Goal: Submit feedback/report problem: Submit feedback/report problem

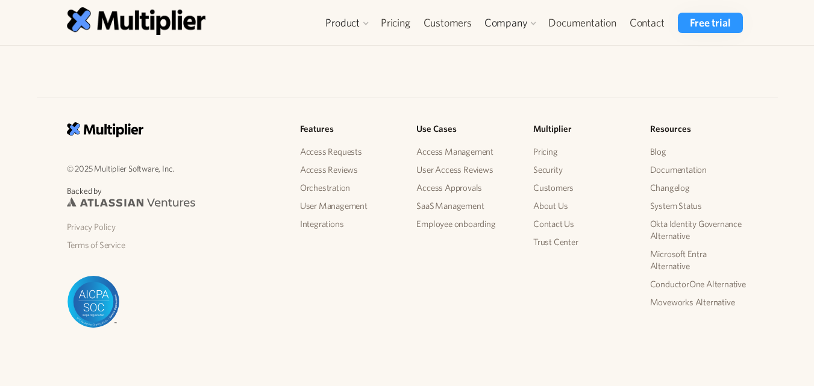
scroll to position [1613, 0]
click at [96, 309] on img at bounding box center [94, 303] width 54 height 53
click at [558, 222] on link "Contact Us" at bounding box center [583, 225] width 98 height 18
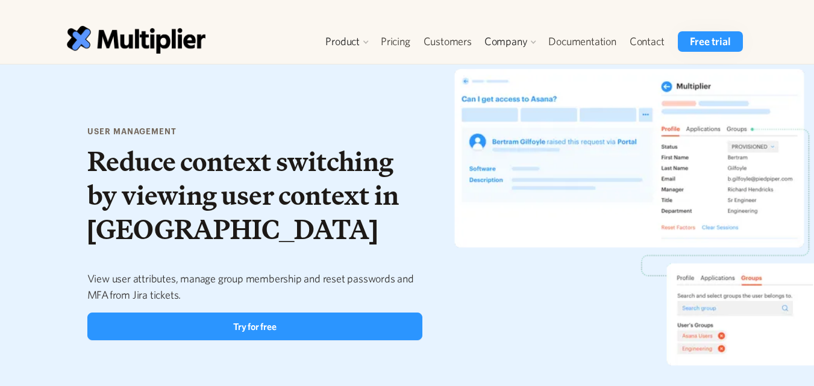
scroll to position [0, 0]
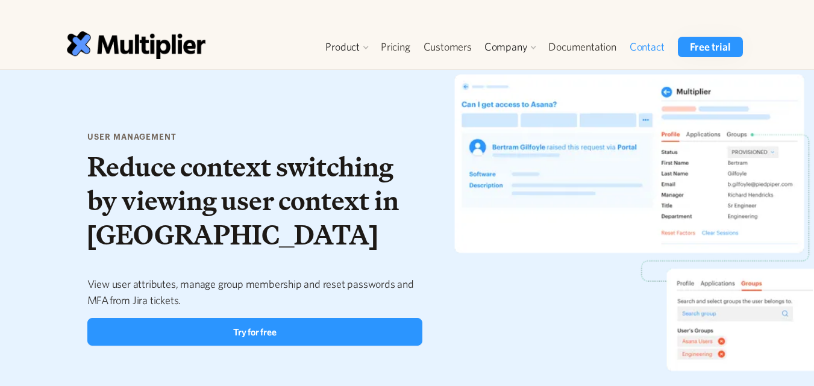
click at [650, 45] on link "Contact" at bounding box center [647, 47] width 48 height 20
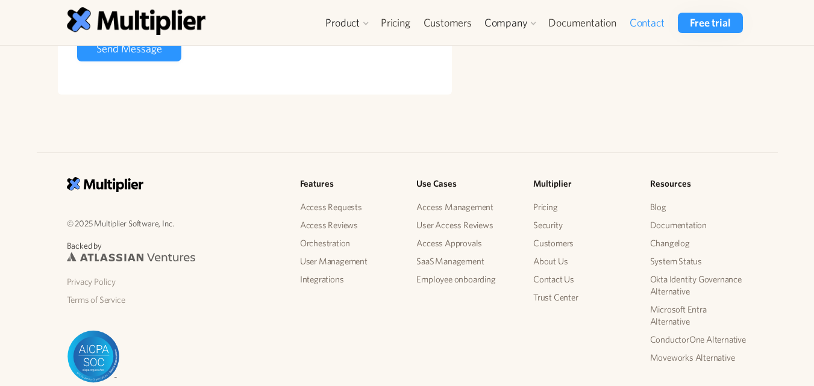
scroll to position [469, 0]
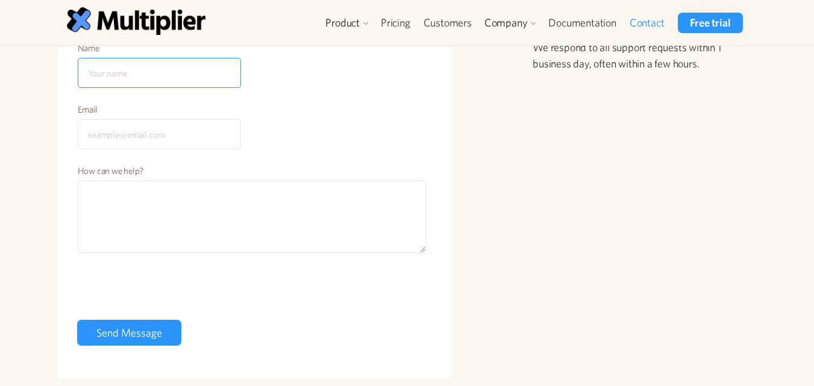
scroll to position [125, 0]
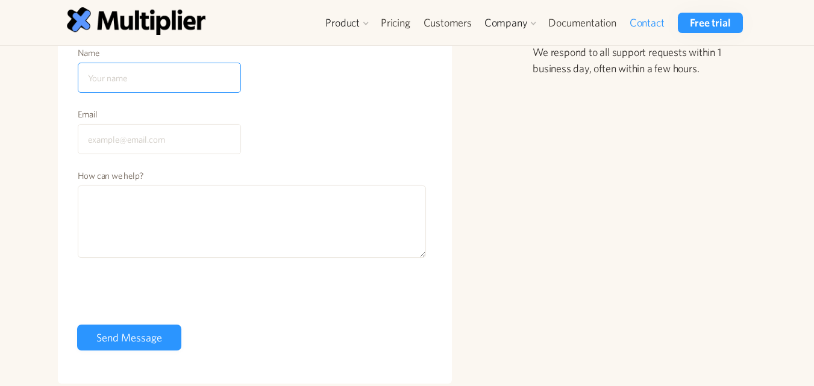
click at [171, 83] on input "Name" at bounding box center [159, 78] width 163 height 30
type input "Arabella"
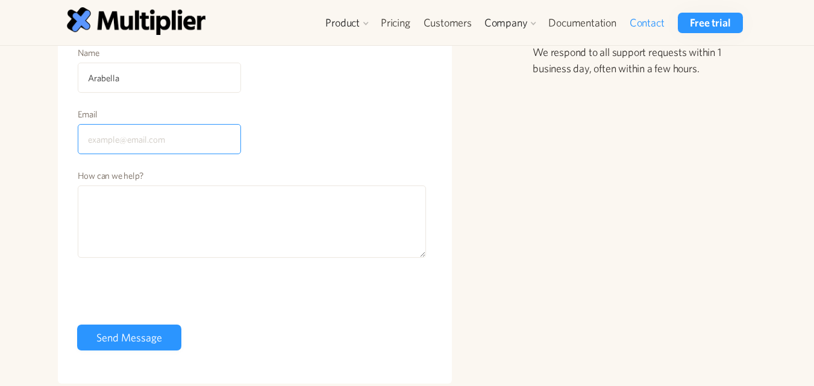
click at [187, 152] on input "Email" at bounding box center [159, 139] width 163 height 30
type input "[EMAIL_ADDRESS][DOMAIN_NAME]"
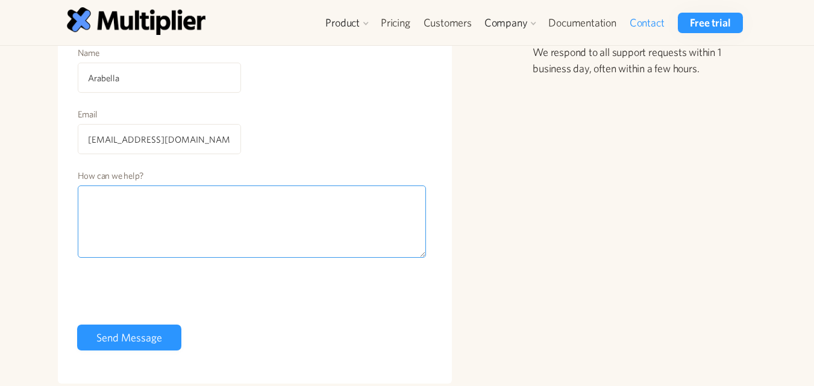
click at [177, 217] on textarea "How can we help?" at bounding box center [252, 222] width 349 height 72
paste textarea "I can provide high-quality, niche-relevant backlinks to boost your search engin…"
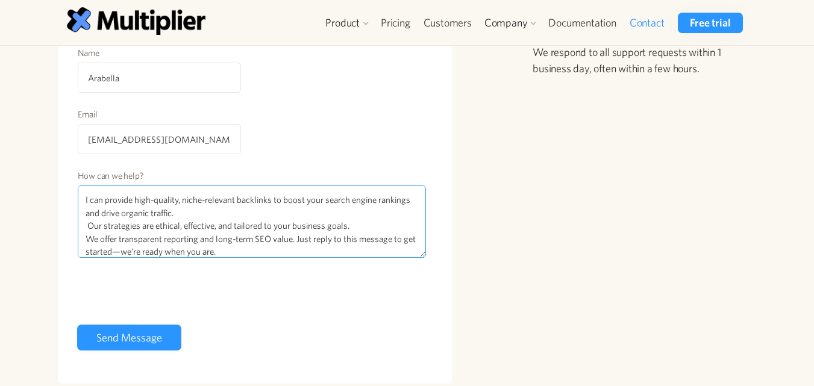
type textarea "I can provide high-quality, niche-relevant backlinks to boost your search engin…"
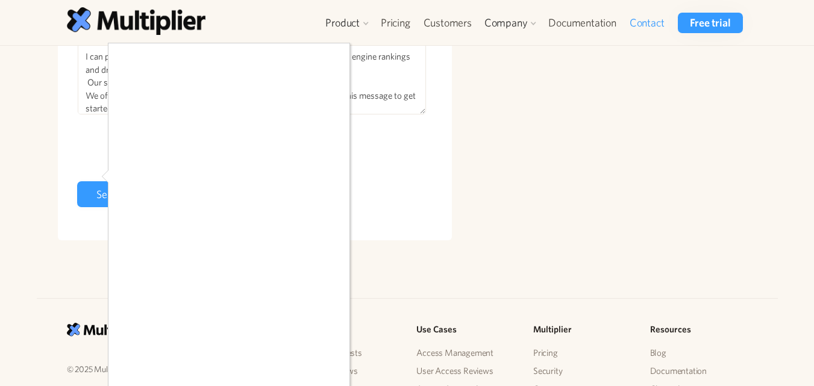
scroll to position [281, 0]
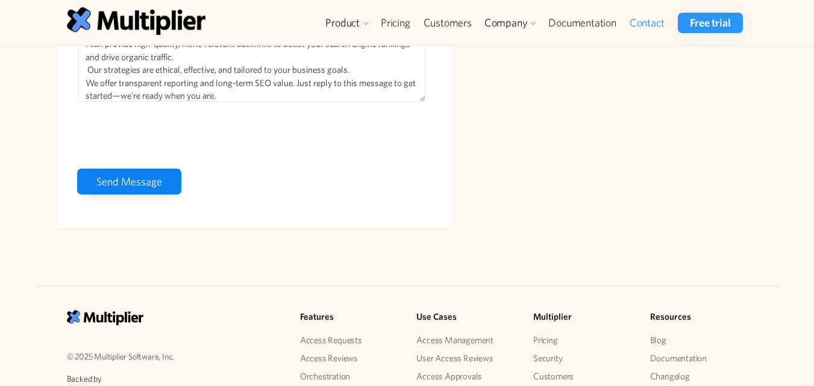
click at [145, 186] on input "Send Message" at bounding box center [129, 182] width 104 height 26
type input "Please wait..."
